Goal: Information Seeking & Learning: Learn about a topic

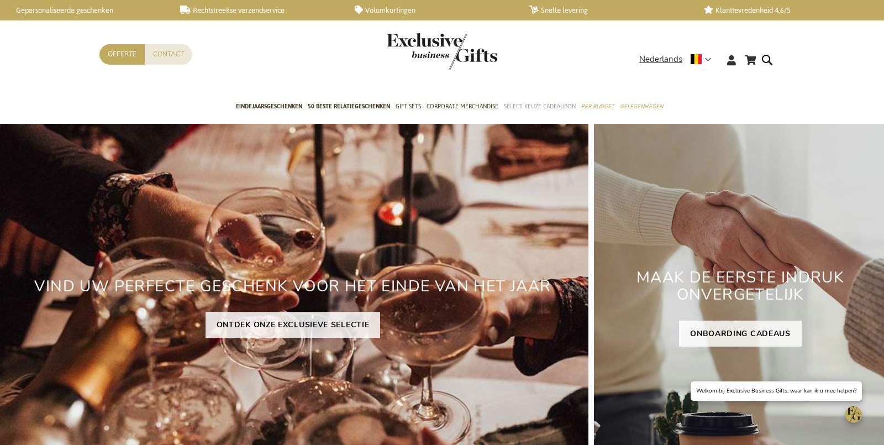
click at [528, 108] on span "Select Keuze Cadeaubon" at bounding box center [540, 107] width 72 height 12
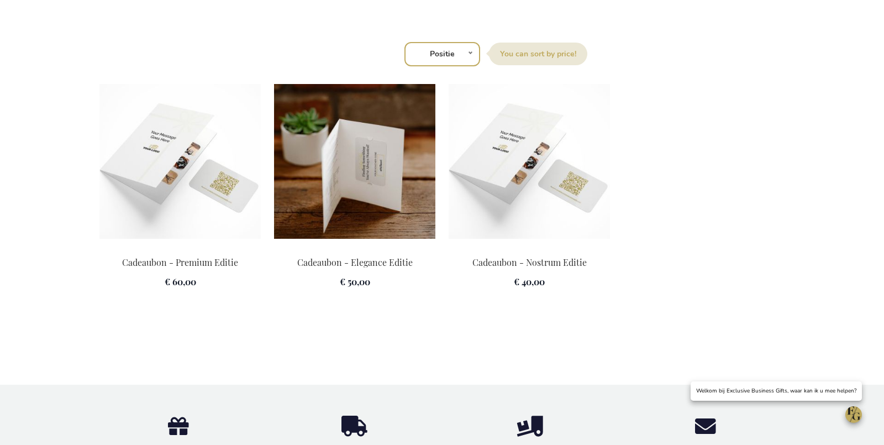
scroll to position [1479, 0]
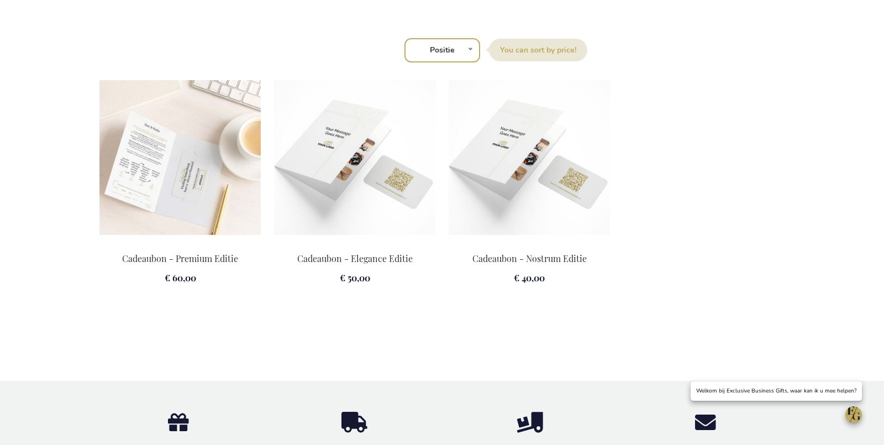
click at [136, 195] on img at bounding box center [179, 157] width 161 height 155
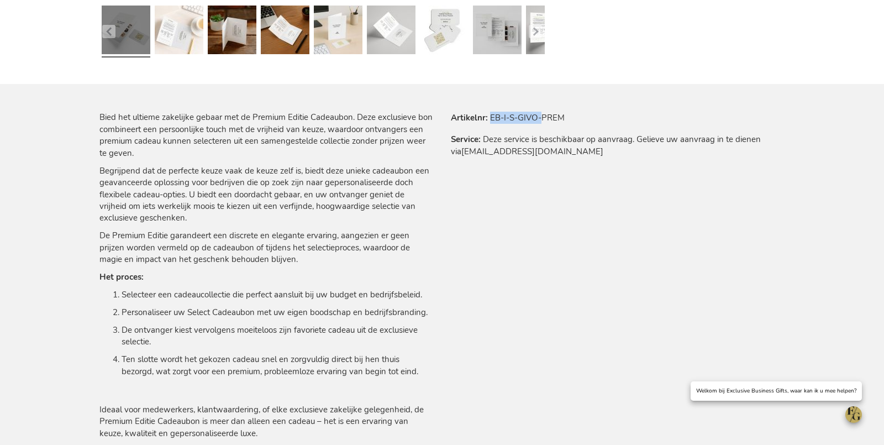
drag, startPoint x: 490, startPoint y: 118, endPoint x: 542, endPoint y: 120, distance: 52.5
click at [542, 120] on tr "Artikelnr EB-I-S-GIVO-PREM" at bounding box center [618, 118] width 334 height 12
copy td "EB-I-S-GIVO-"
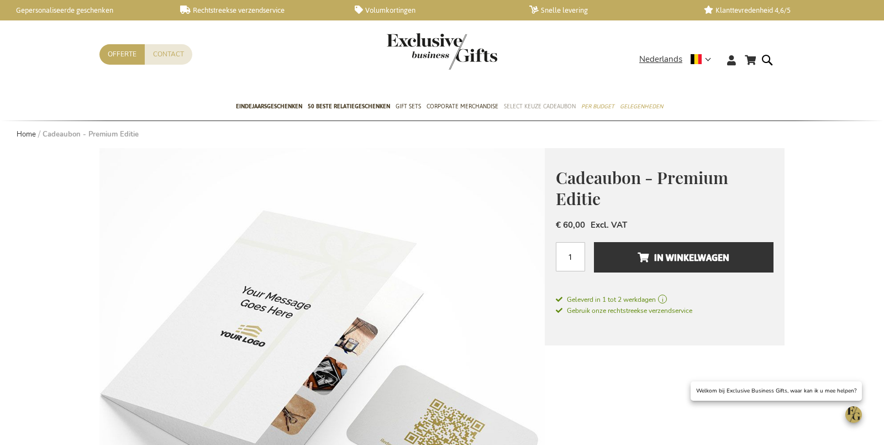
click at [512, 104] on span "Select Keuze Cadeaubon" at bounding box center [540, 107] width 72 height 12
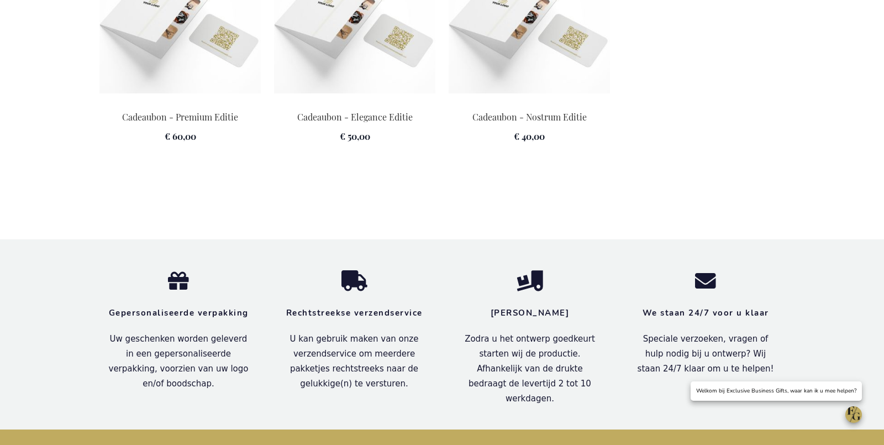
scroll to position [1599, 0]
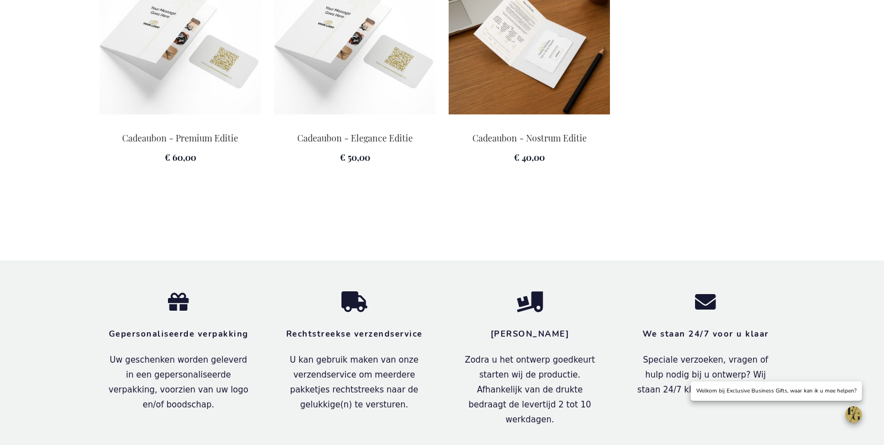
click at [554, 60] on img at bounding box center [529, 37] width 161 height 155
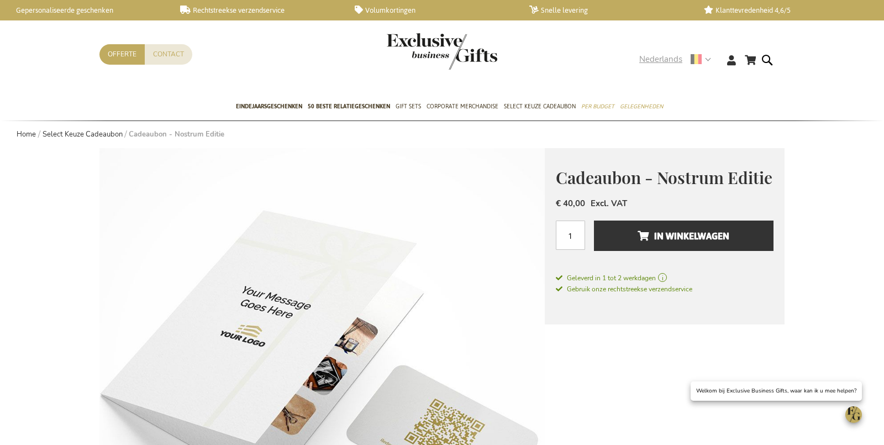
click at [667, 60] on span "Nederlands" at bounding box center [660, 59] width 43 height 13
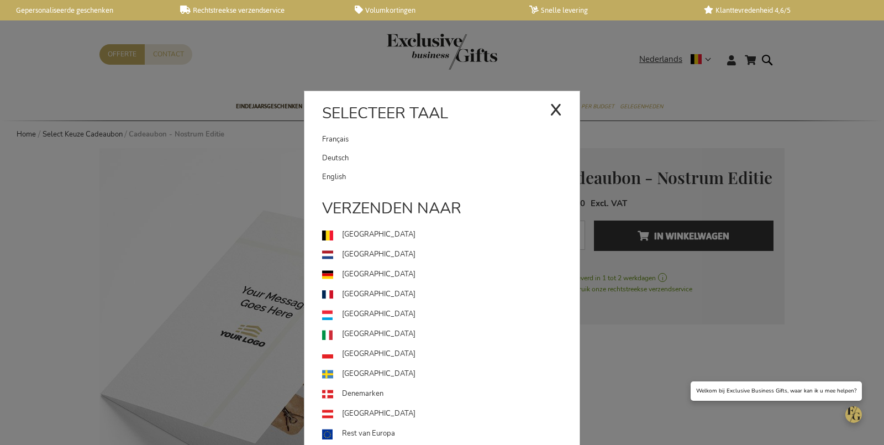
click at [427, 180] on link "English" at bounding box center [450, 176] width 257 height 19
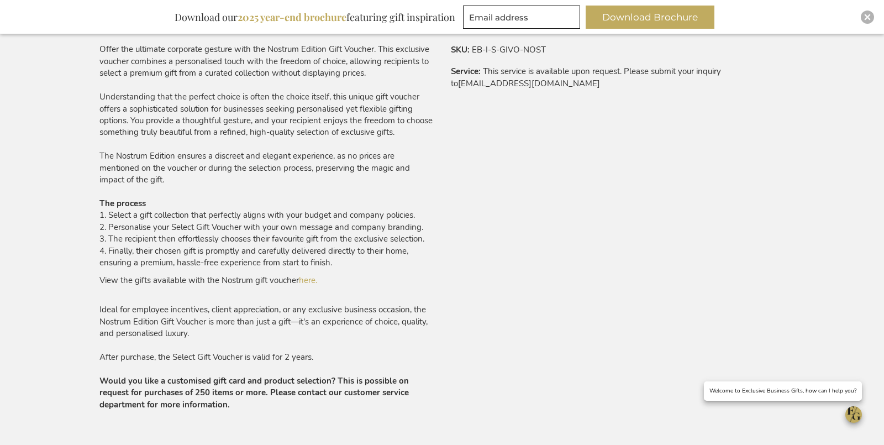
scroll to position [698, 0]
click at [312, 275] on link "here." at bounding box center [308, 278] width 18 height 11
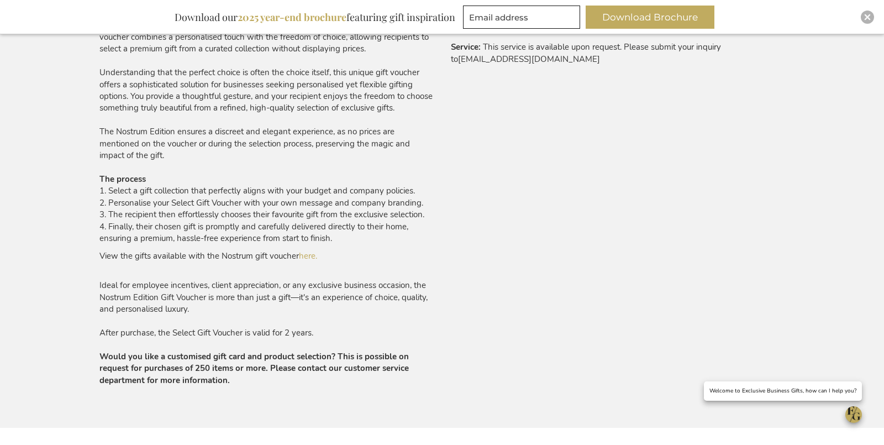
scroll to position [734, 0]
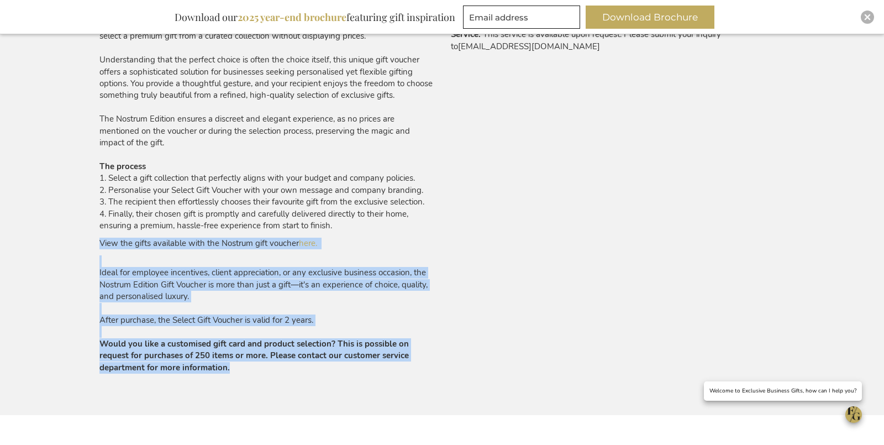
drag, startPoint x: 100, startPoint y: 241, endPoint x: 325, endPoint y: 368, distance: 258.3
click at [325, 368] on div "Offer the ultimate corporate gesture with the Nostrum Edition Gift Voucher. Thi…" at bounding box center [266, 190] width 334 height 367
copy div "View the gifts available with the Nostrum gift voucher here. Ideal for employee…"
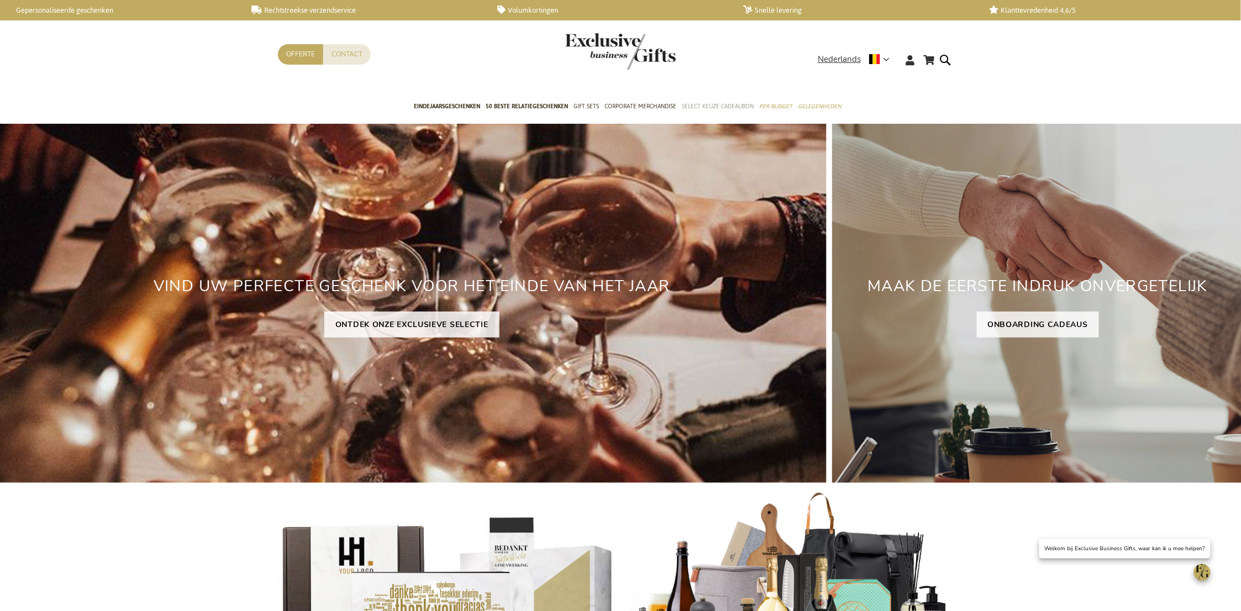
click at [724, 113] on link "Select Keuze Cadeaubon" at bounding box center [718, 107] width 72 height 28
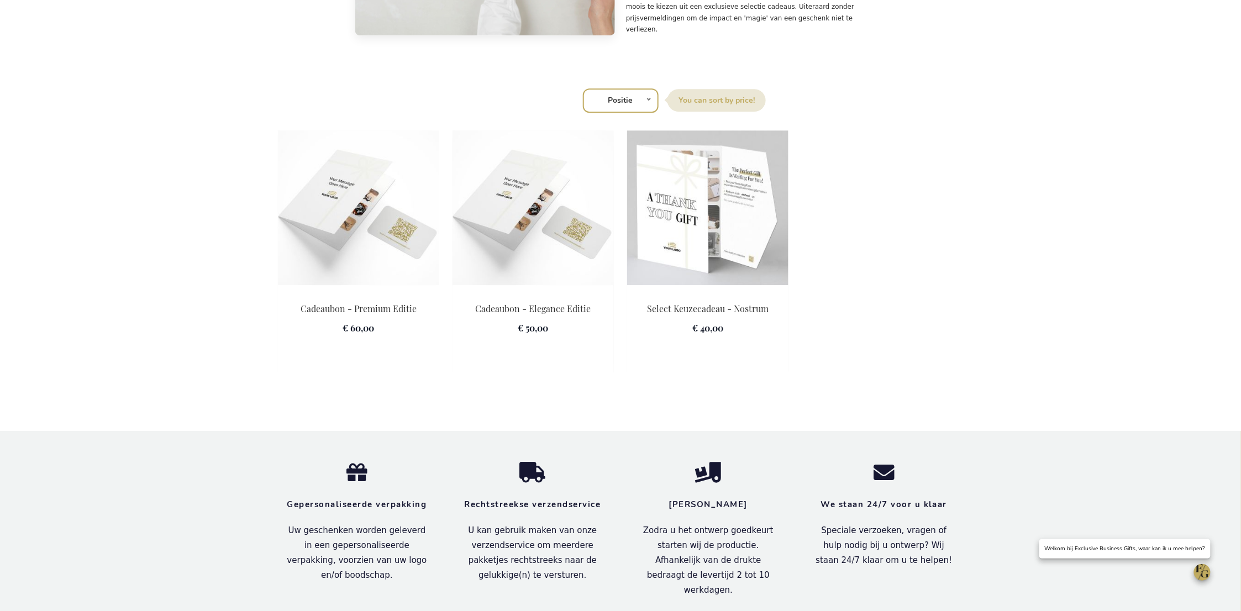
scroll to position [1433, 0]
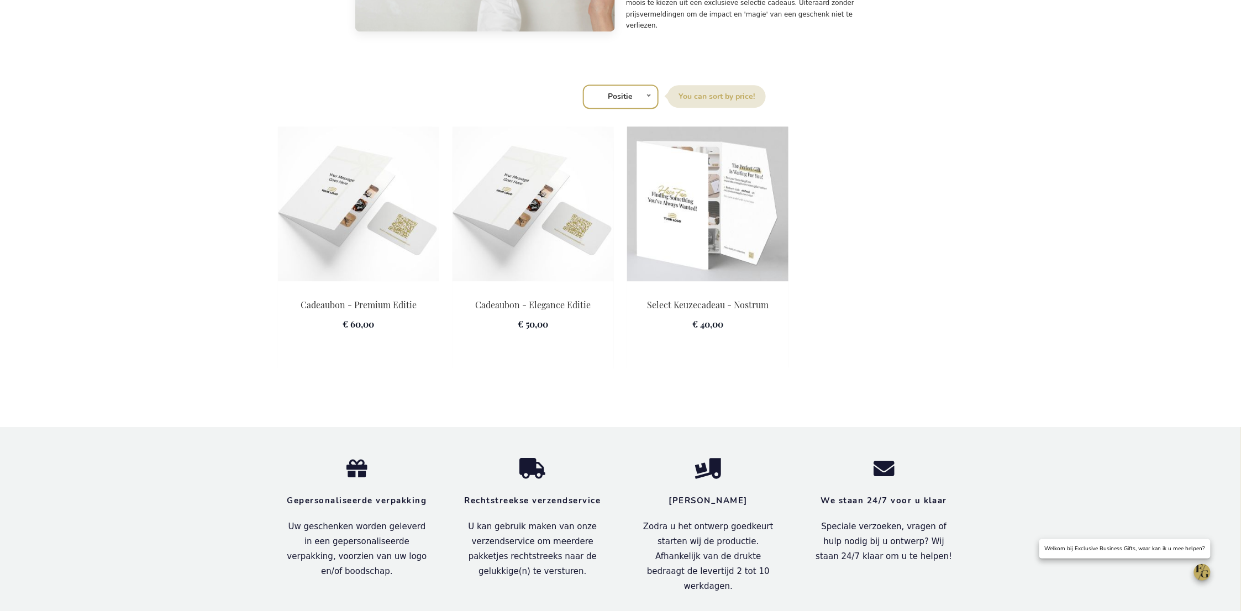
click at [722, 240] on img at bounding box center [707, 204] width 161 height 155
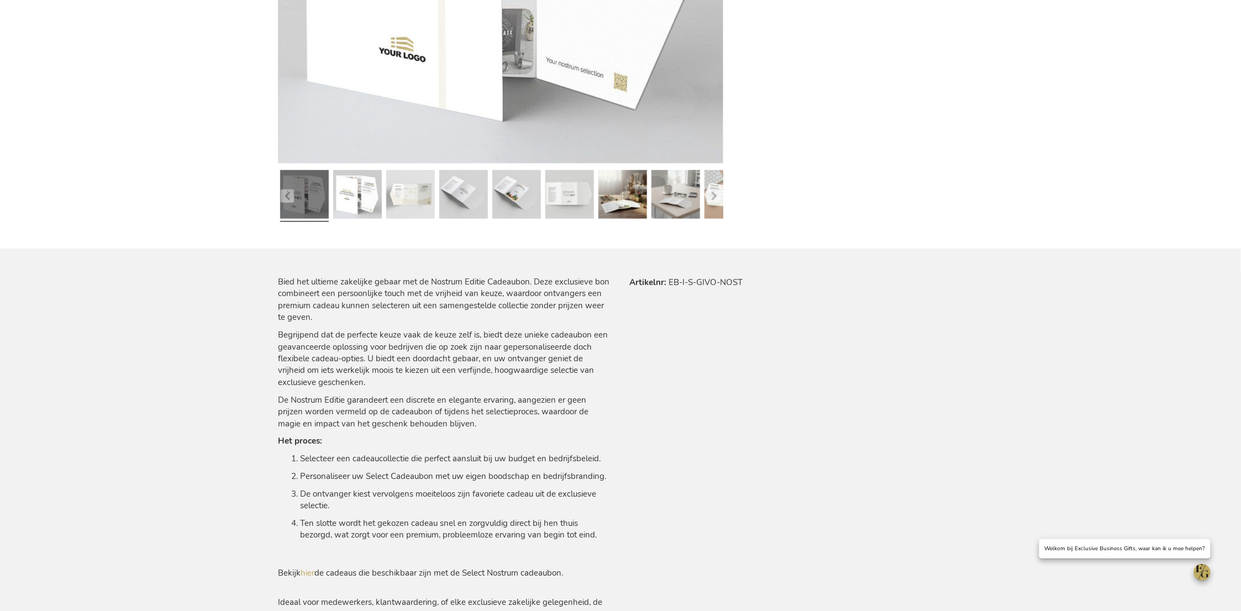
scroll to position [129, 0]
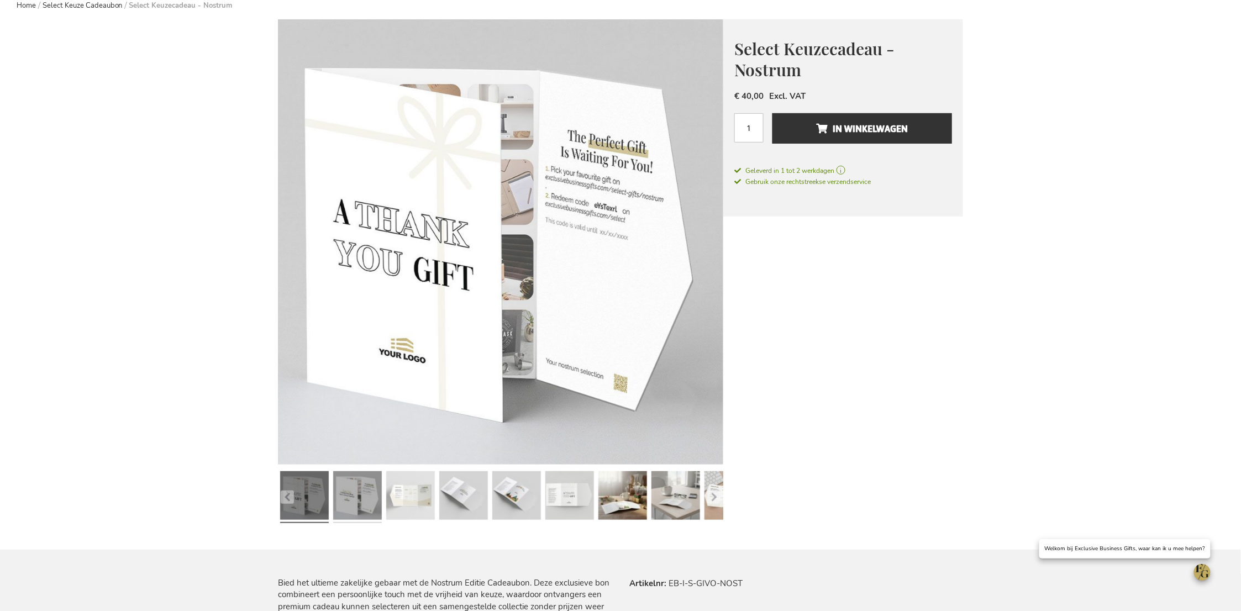
click at [373, 488] on link at bounding box center [357, 497] width 49 height 60
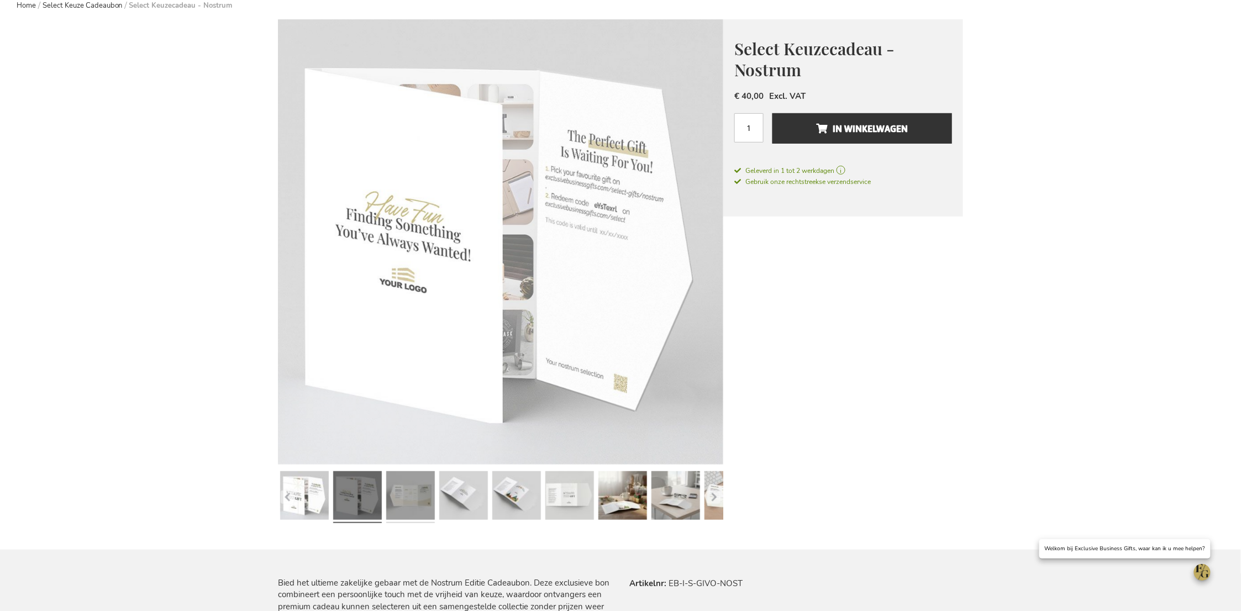
click at [417, 501] on link at bounding box center [410, 497] width 49 height 60
